Goal: Transaction & Acquisition: Purchase product/service

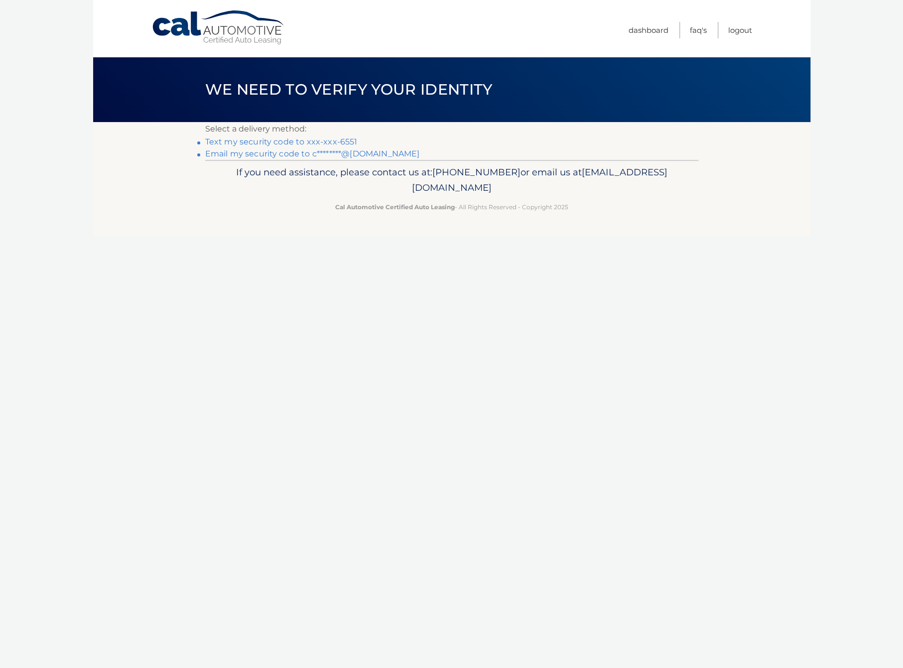
click at [275, 139] on link "Text my security code to xxx-xxx-6551" at bounding box center [281, 141] width 152 height 9
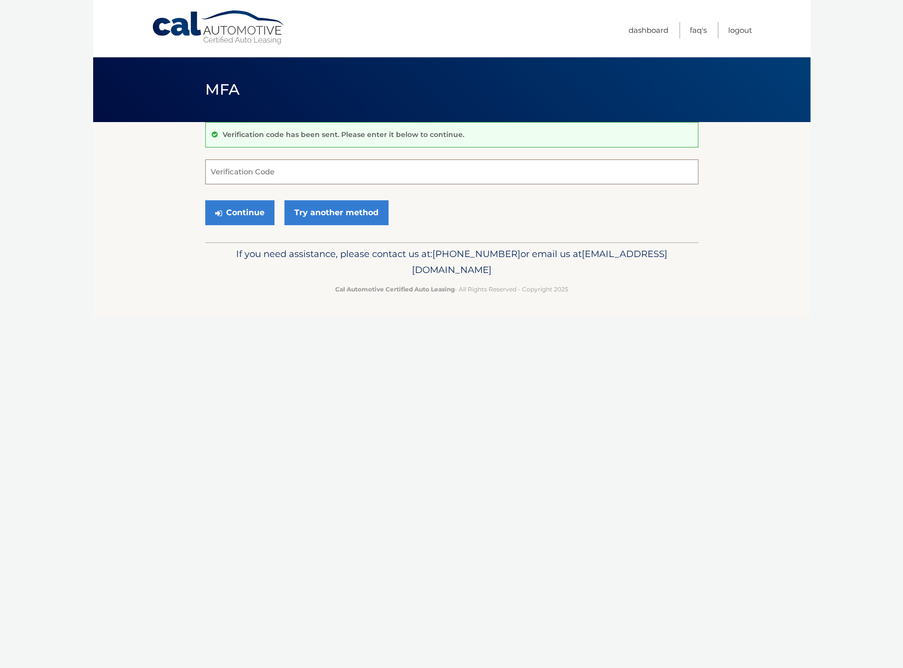
click at [278, 179] on input "Verification Code" at bounding box center [451, 171] width 493 height 25
type input "620280"
click at [252, 212] on button "Continue" at bounding box center [239, 212] width 69 height 25
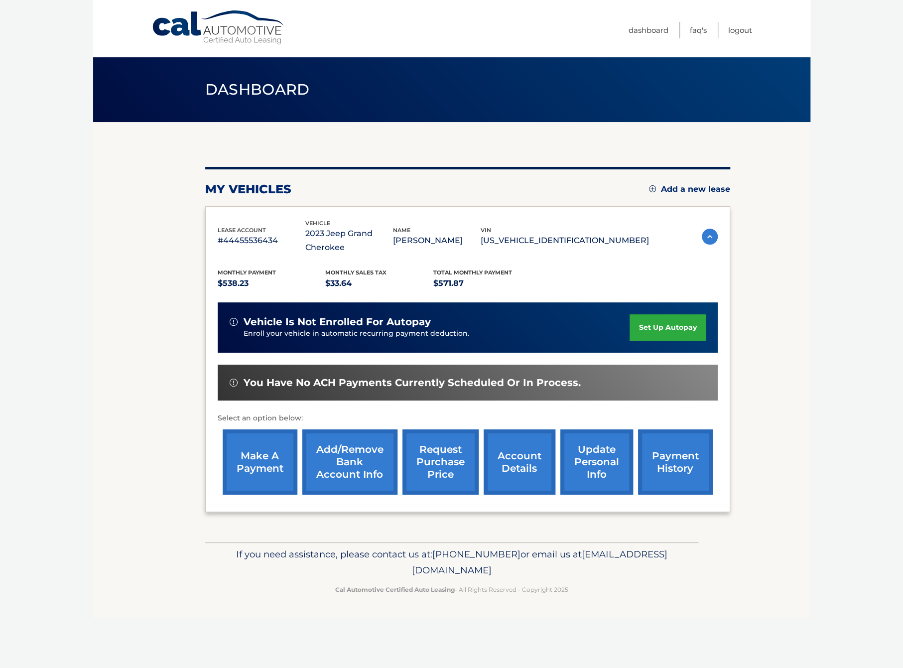
click at [266, 439] on link "make a payment" at bounding box center [260, 461] width 75 height 65
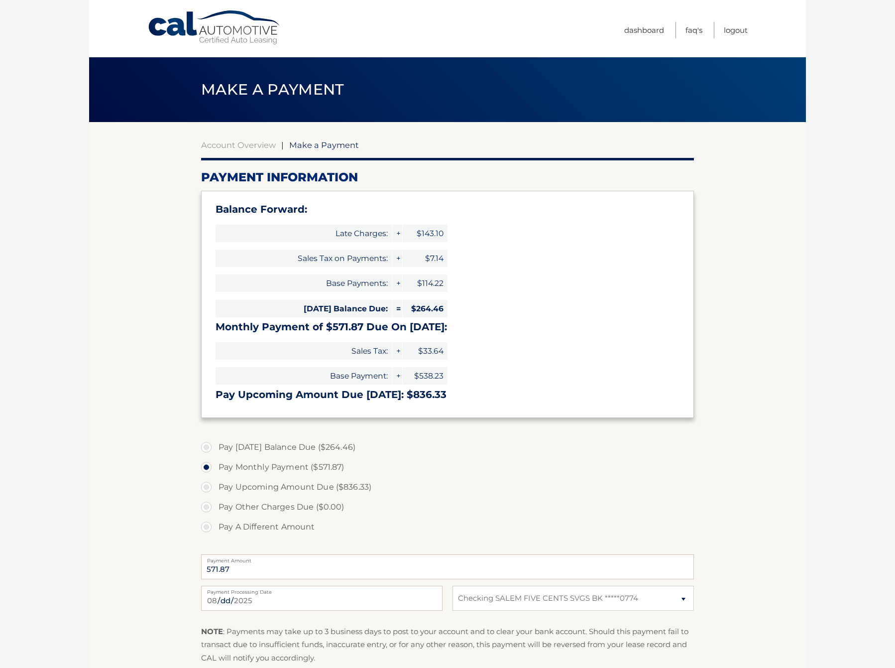
select select "NDlmYTRjMTMtNTRmMi00OGI2LTgyZTAtNjM1Y2NkYTA1NDhk"
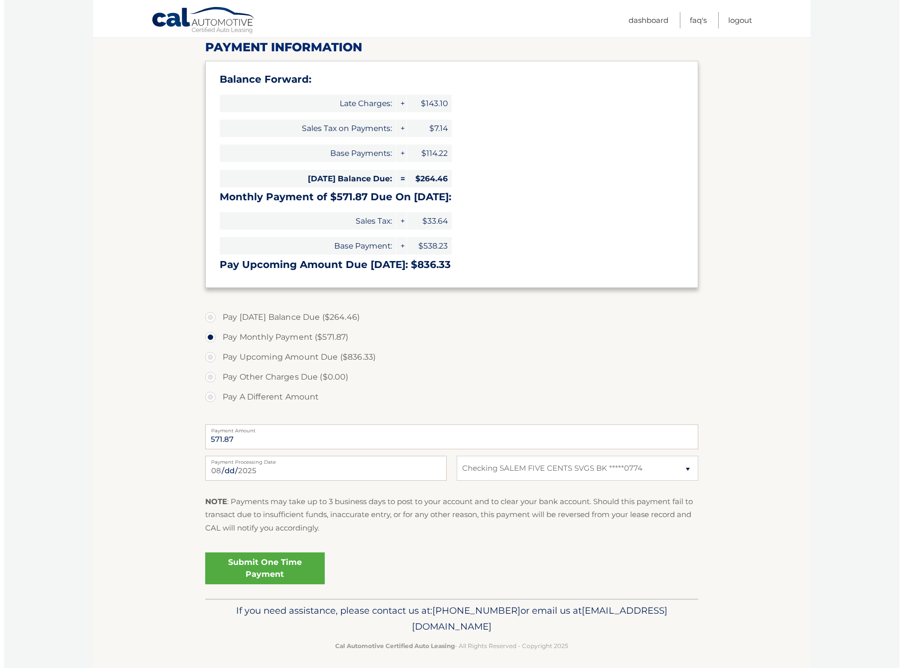
scroll to position [130, 0]
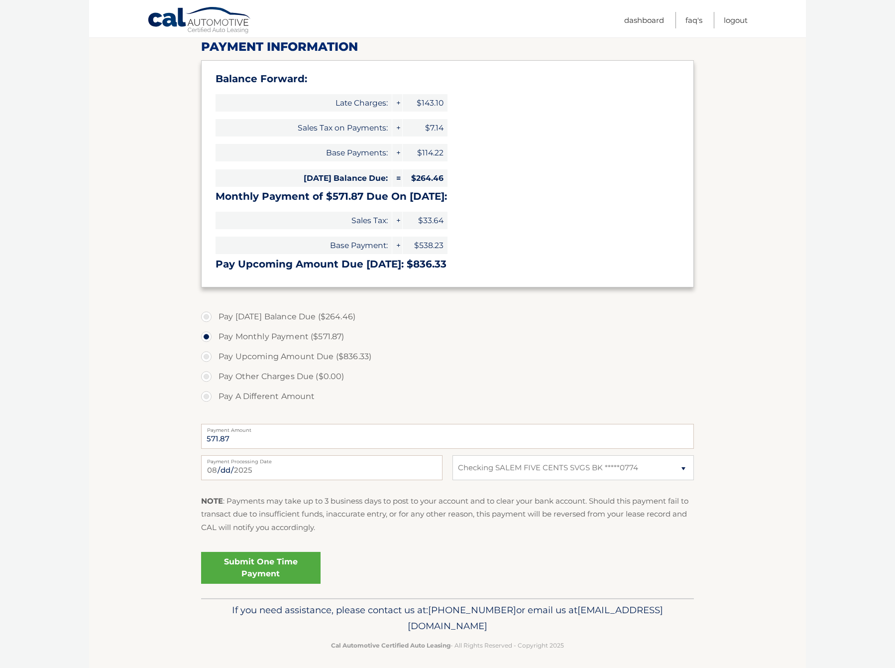
click at [257, 314] on label "Pay [DATE] Balance Due ($264.46)" at bounding box center [447, 317] width 493 height 20
click at [215, 314] on input "Pay [DATE] Balance Due ($264.46)" at bounding box center [210, 315] width 10 height 16
radio input "true"
type input "264.46"
click at [271, 567] on link "Submit One Time Payment" at bounding box center [260, 568] width 119 height 32
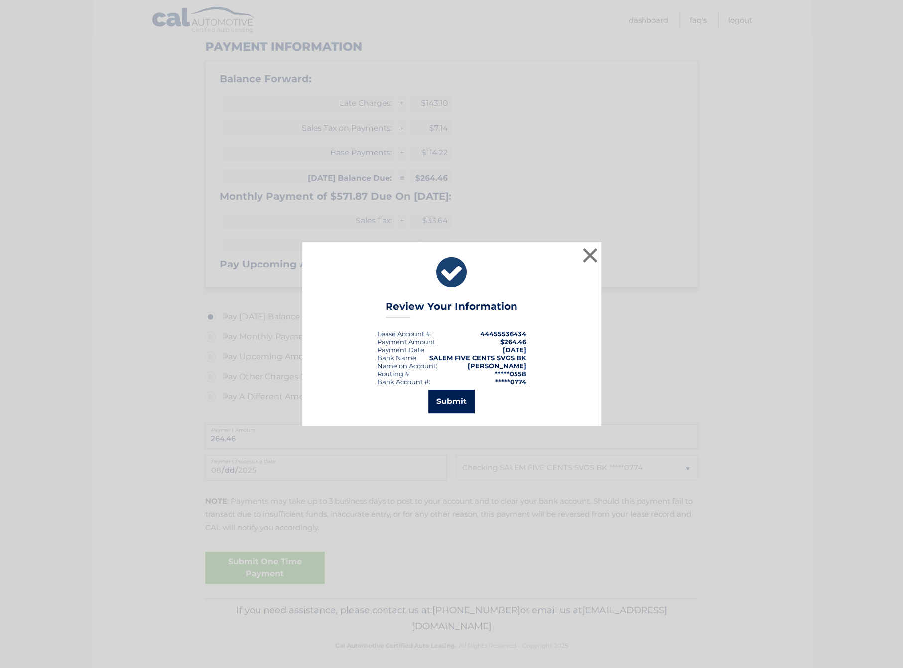
click at [454, 400] on button "Submit" at bounding box center [451, 401] width 46 height 24
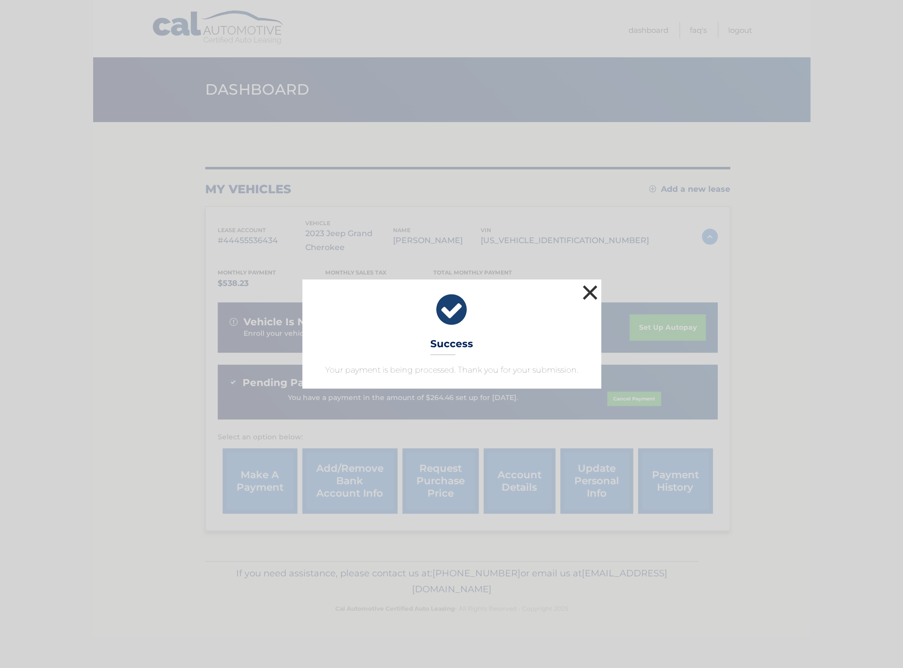
click at [596, 290] on button "×" at bounding box center [590, 292] width 20 height 20
